Goal: Task Accomplishment & Management: Manage account settings

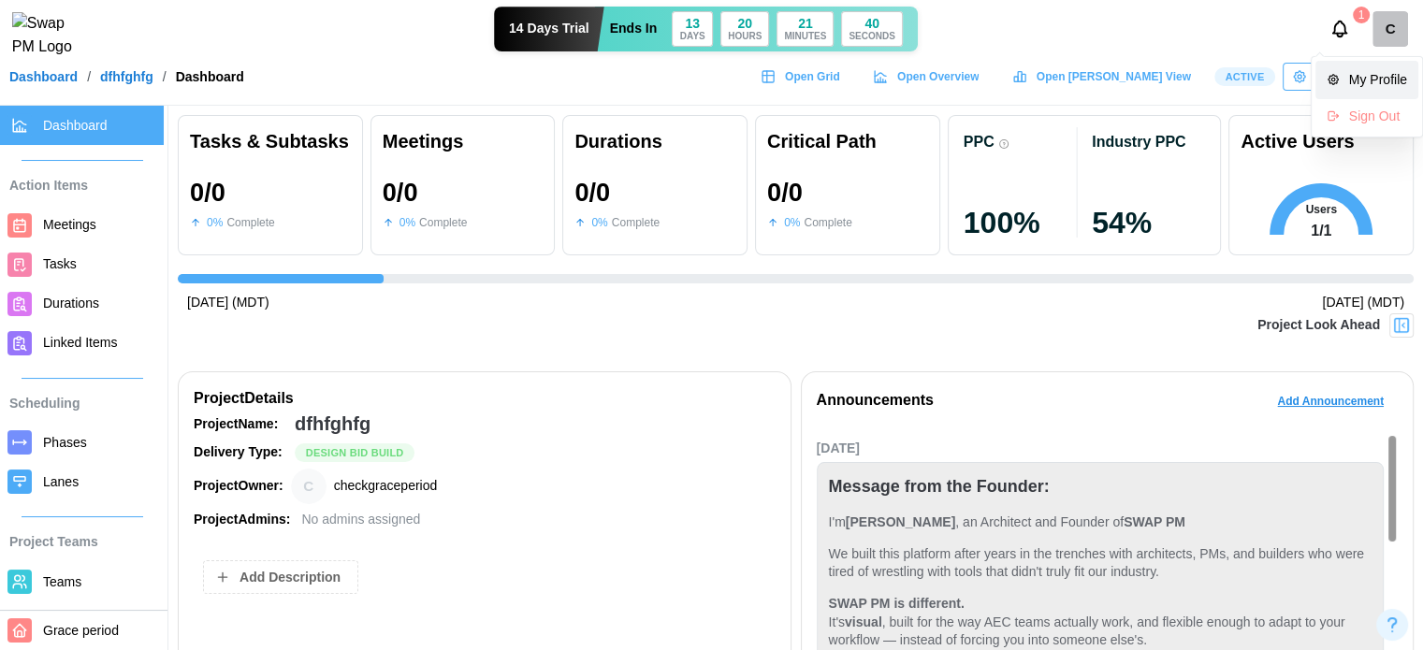
click at [1400, 76] on div "My Profile" at bounding box center [1378, 80] width 58 height 21
